Goal: Understand process/instructions

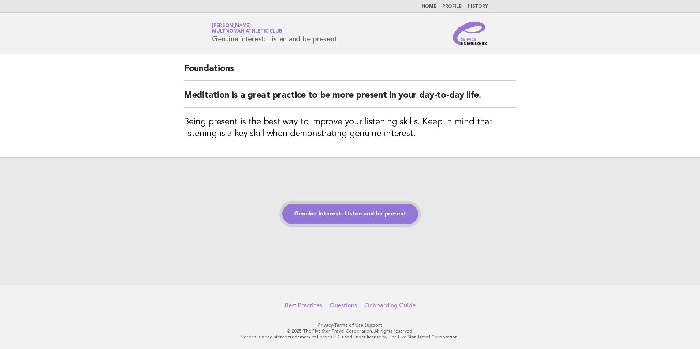
click at [375, 210] on link "Genuine interest: Listen and be present" at bounding box center [350, 214] width 136 height 21
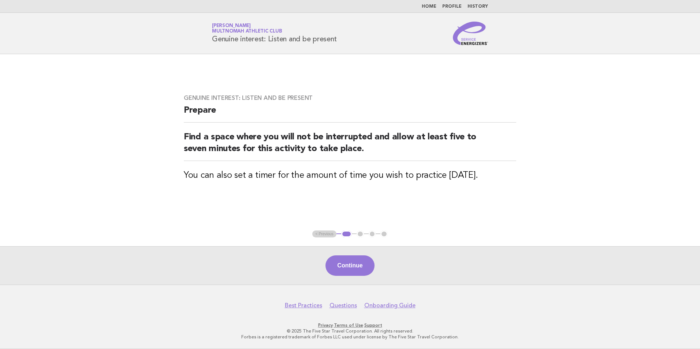
click at [406, 281] on div "Continue" at bounding box center [350, 265] width 700 height 38
click at [360, 275] on button "Continue" at bounding box center [350, 266] width 49 height 21
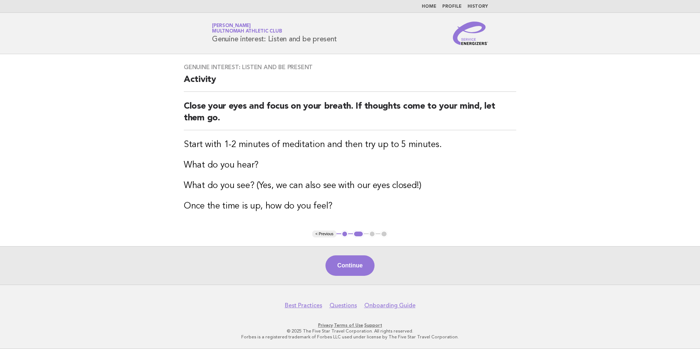
drag, startPoint x: 354, startPoint y: 270, endPoint x: 301, endPoint y: 255, distance: 55.2
click at [301, 255] on div "Continue" at bounding box center [350, 265] width 700 height 38
click at [341, 268] on button "Continue" at bounding box center [350, 266] width 49 height 21
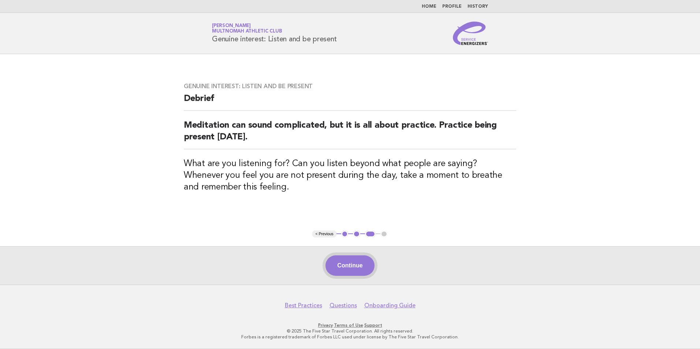
click at [332, 263] on button "Continue" at bounding box center [350, 266] width 49 height 21
